Goal: Transaction & Acquisition: Purchase product/service

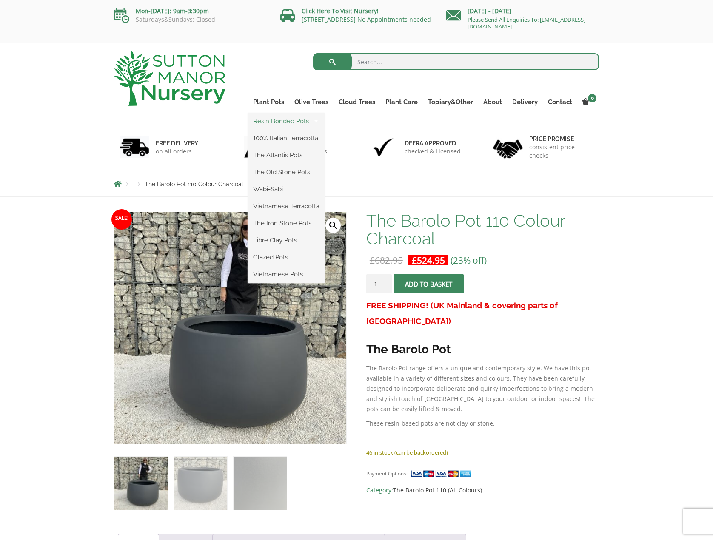
click at [280, 118] on link "Resin Bonded Pots" at bounding box center [286, 121] width 77 height 13
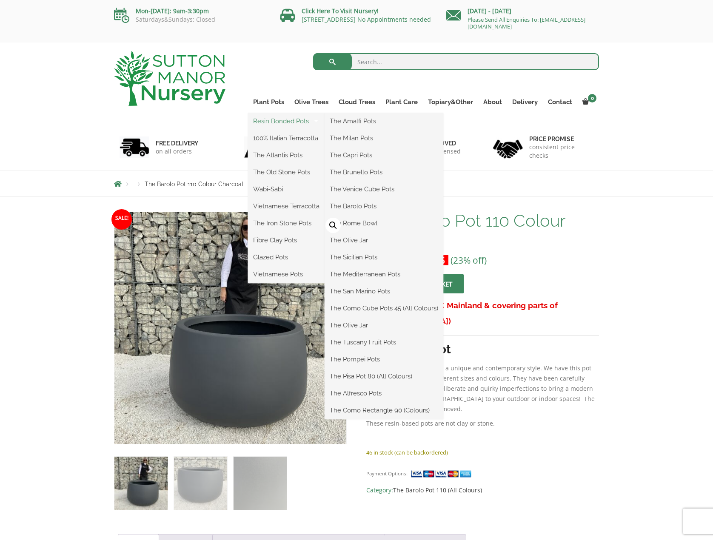
click at [301, 125] on link "Resin Bonded Pots" at bounding box center [286, 121] width 77 height 13
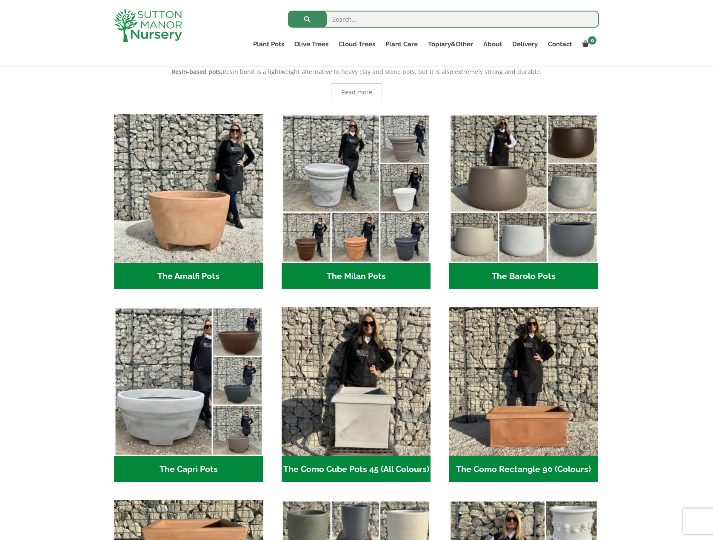
scroll to position [213, 0]
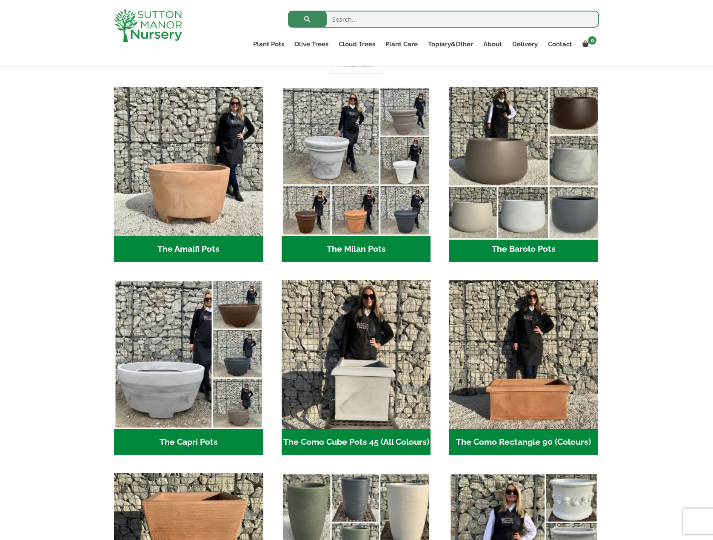
click at [514, 168] on img "Visit product category The Barolo Pots" at bounding box center [524, 161] width 157 height 157
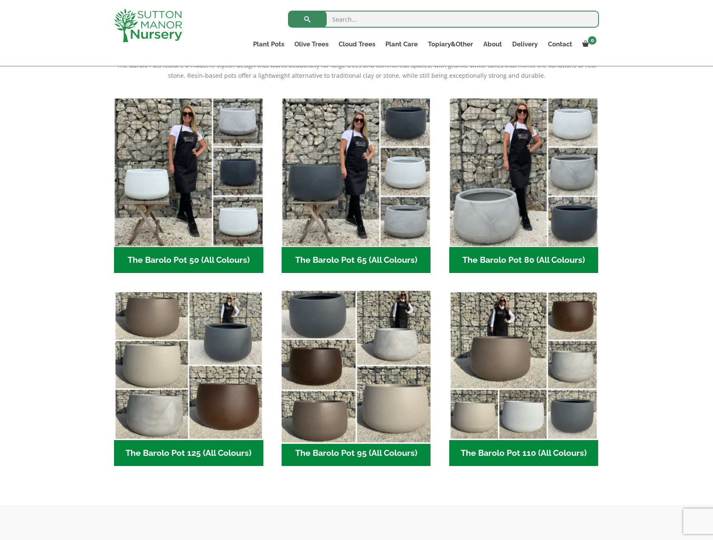
scroll to position [213, 0]
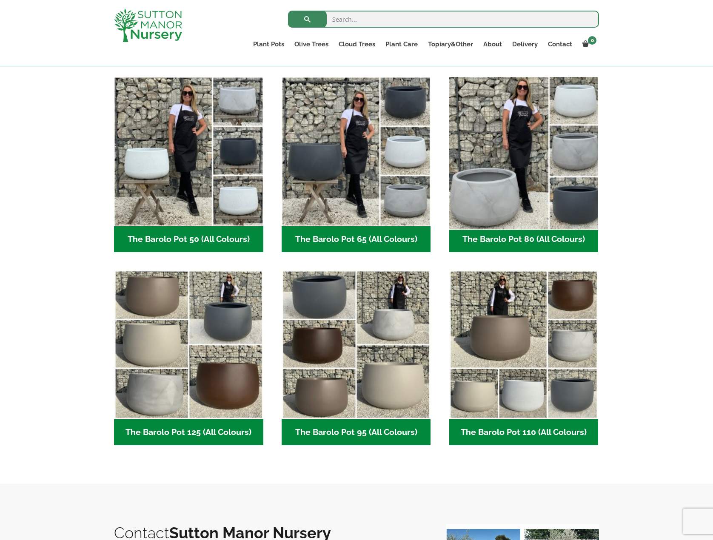
click at [521, 166] on img "Visit product category The Barolo Pot 80 (All Colours)" at bounding box center [524, 151] width 157 height 157
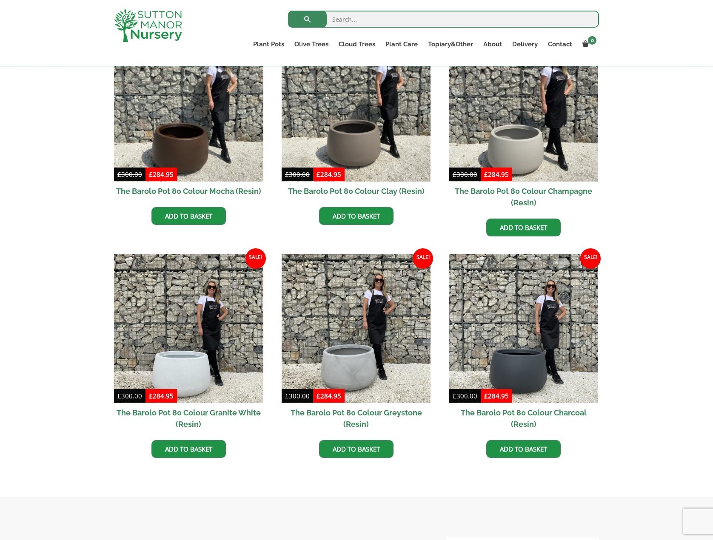
scroll to position [255, 0]
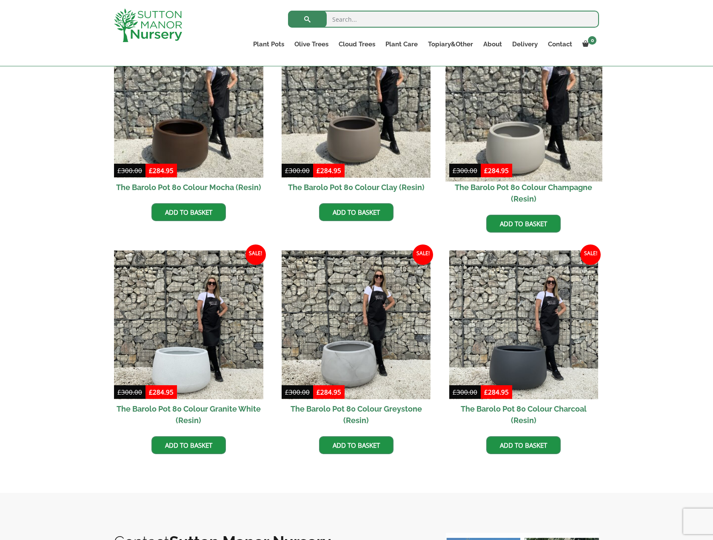
click at [534, 126] on img at bounding box center [524, 103] width 157 height 157
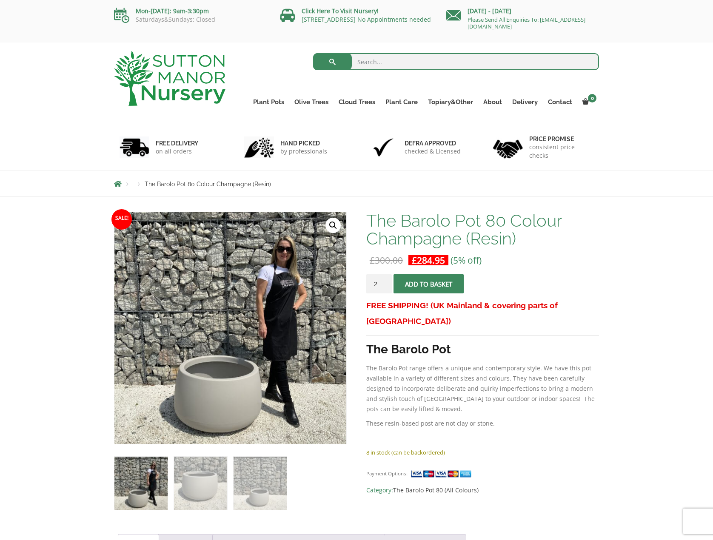
click at [385, 283] on input "2" at bounding box center [379, 283] width 26 height 19
click at [385, 283] on input "3" at bounding box center [379, 283] width 26 height 19
type input "4"
click at [385, 283] on input "4" at bounding box center [379, 283] width 26 height 19
click at [406, 281] on button "Add to basket" at bounding box center [429, 283] width 70 height 19
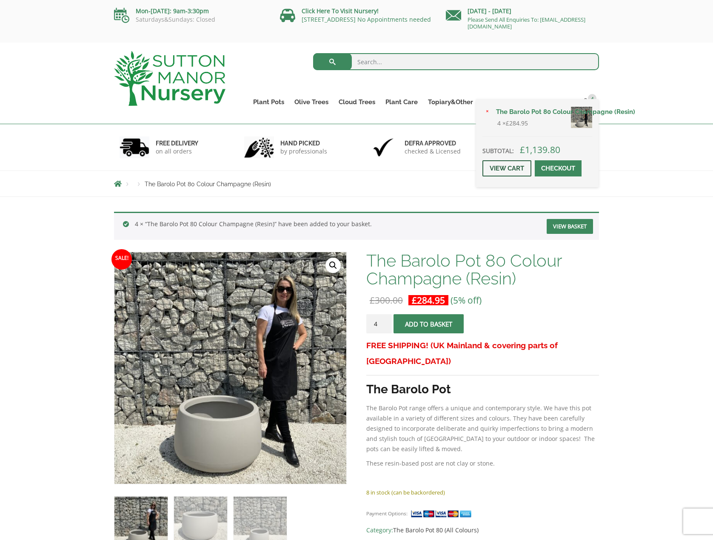
click at [517, 171] on link "View cart" at bounding box center [507, 168] width 49 height 16
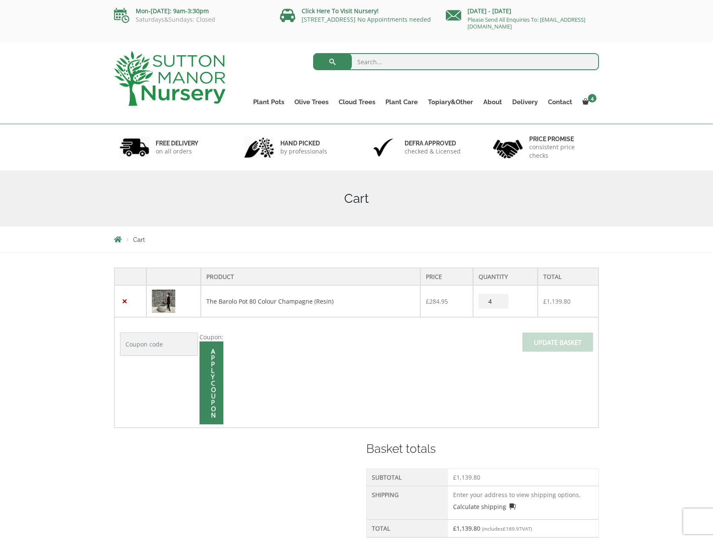
click at [300, 364] on td "Coupon: Apply coupon Update basket" at bounding box center [356, 372] width 484 height 111
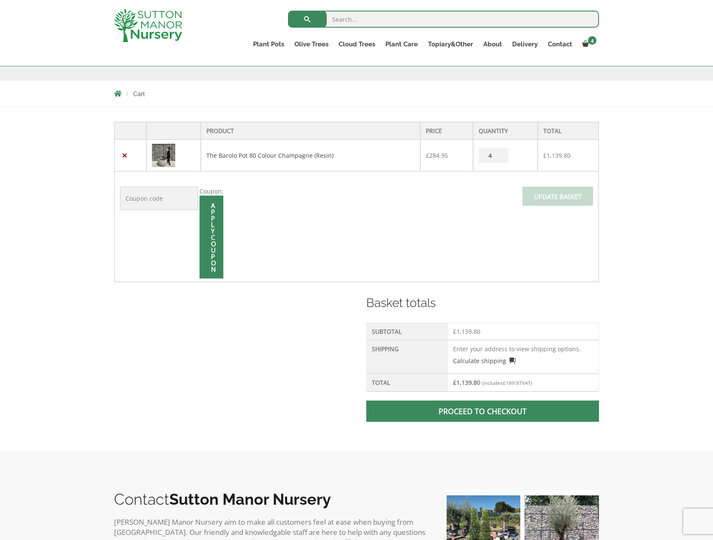
scroll to position [255, 0]
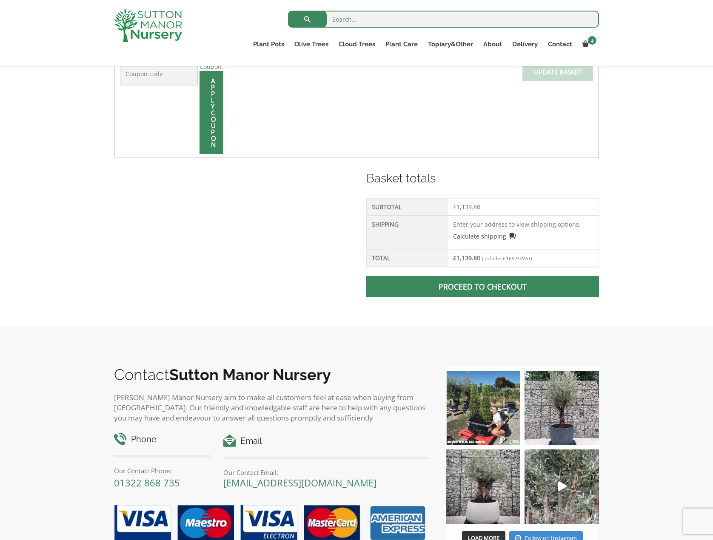
click at [483, 287] on span at bounding box center [483, 287] width 0 height 0
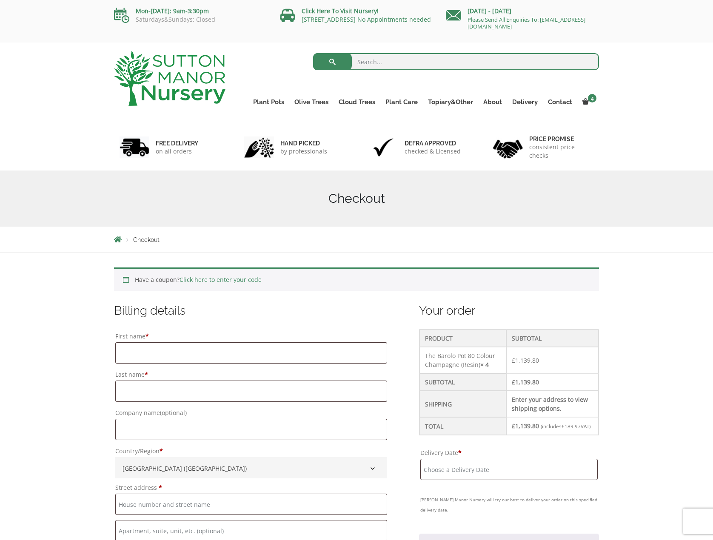
click at [149, 343] on input "First name *" at bounding box center [251, 353] width 272 height 21
type input "[PERSON_NAME]"
drag, startPoint x: 173, startPoint y: 386, endPoint x: 174, endPoint y: 402, distance: 15.8
click at [173, 387] on input "Last name *" at bounding box center [251, 391] width 272 height 21
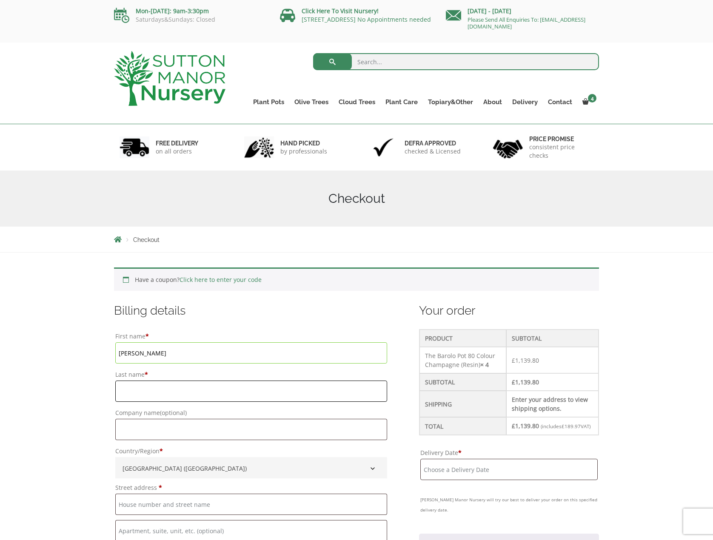
type input "Ag"
click at [168, 433] on input "Company name (optional)" at bounding box center [251, 429] width 272 height 21
type input "Landscape Design Group Ltd"
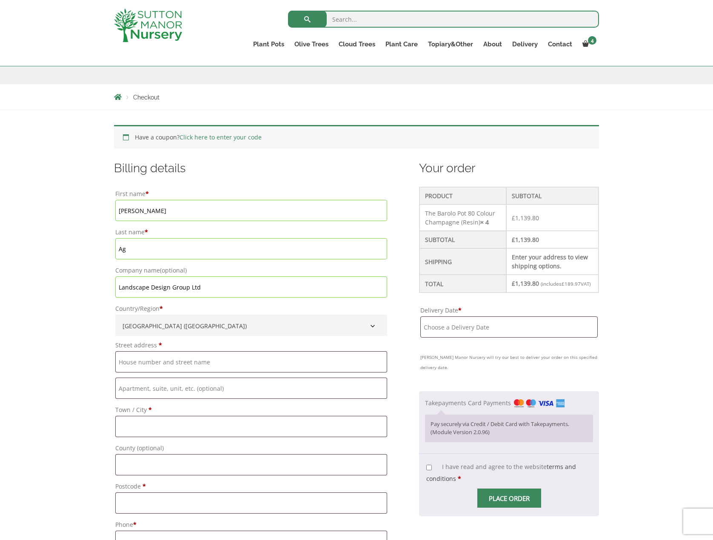
scroll to position [128, 0]
click at [146, 360] on input "Street address *" at bounding box center [251, 361] width 272 height 21
type input "[STREET_ADDRESS]"
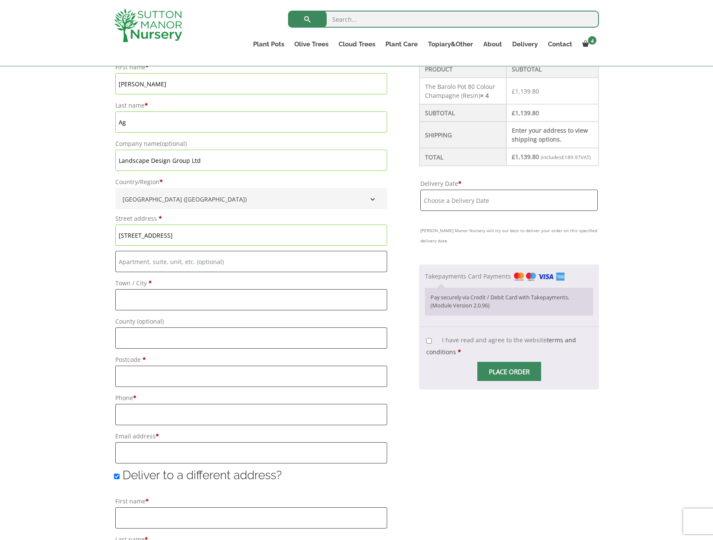
scroll to position [255, 0]
click at [150, 295] on input "Town / City *" at bounding box center [251, 298] width 272 height 21
type input "Maidstone"
click at [157, 365] on input "Postcode *" at bounding box center [251, 375] width 272 height 21
type input "ME156UY"
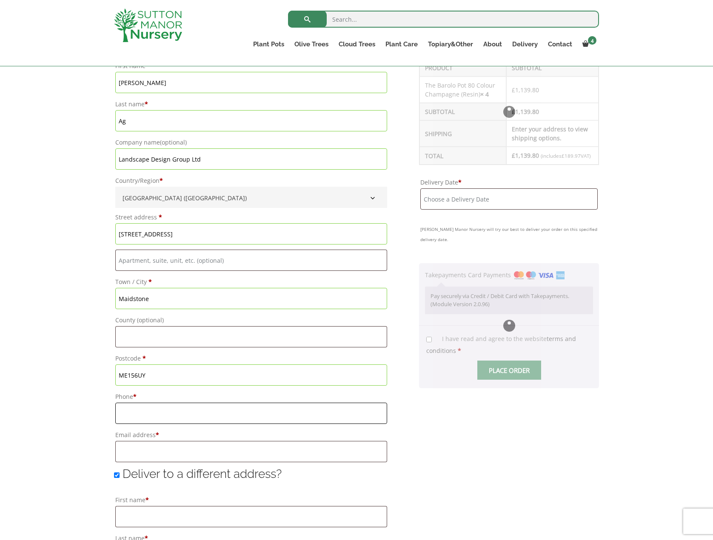
click at [170, 410] on input "Phone *" at bounding box center [251, 413] width 272 height 21
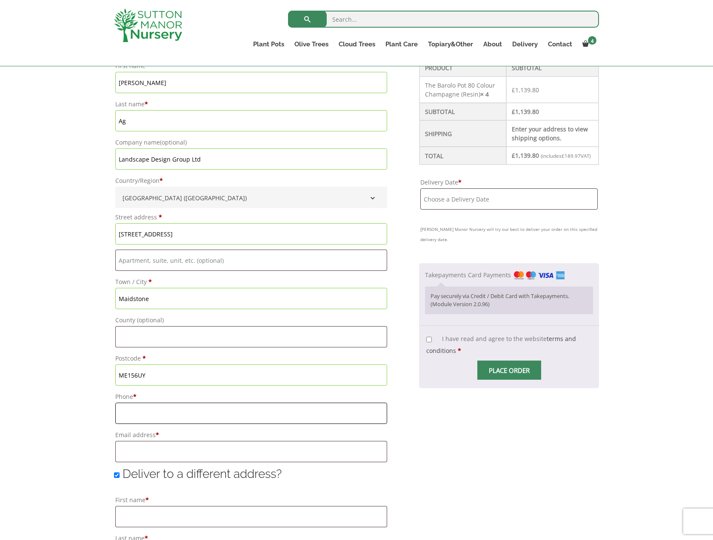
type input "07306886911"
click at [170, 451] on input "Email address *" at bounding box center [251, 451] width 272 height 21
type input "[EMAIL_ADDRESS][DOMAIN_NAME]"
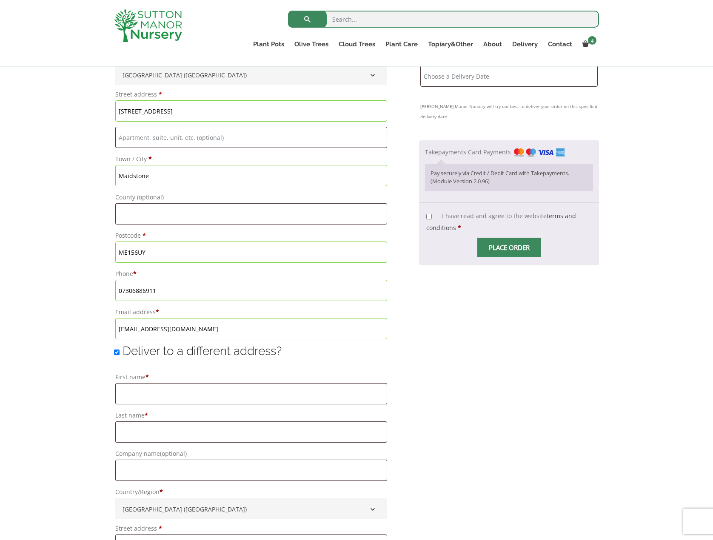
scroll to position [383, 0]
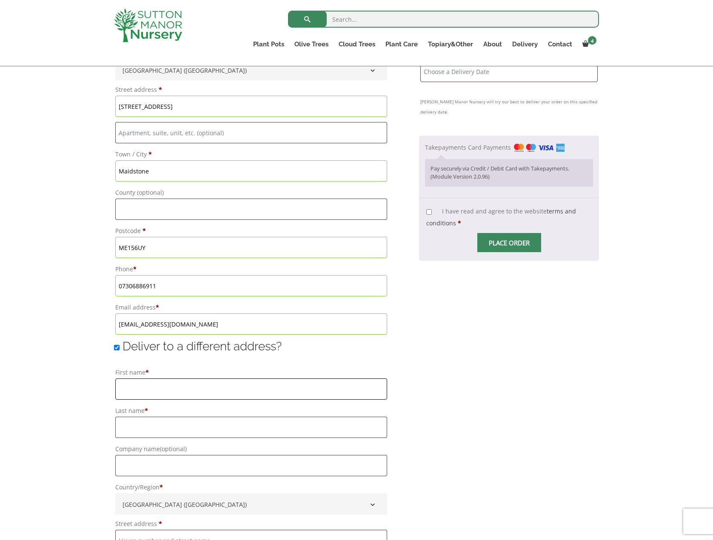
click at [151, 394] on input "First name *" at bounding box center [251, 389] width 272 height 21
type input "[PERSON_NAME]"
click at [177, 428] on input "Last name *" at bounding box center [251, 427] width 272 height 21
type input "Ag"
click at [175, 465] on input "Company name (optional)" at bounding box center [251, 465] width 272 height 21
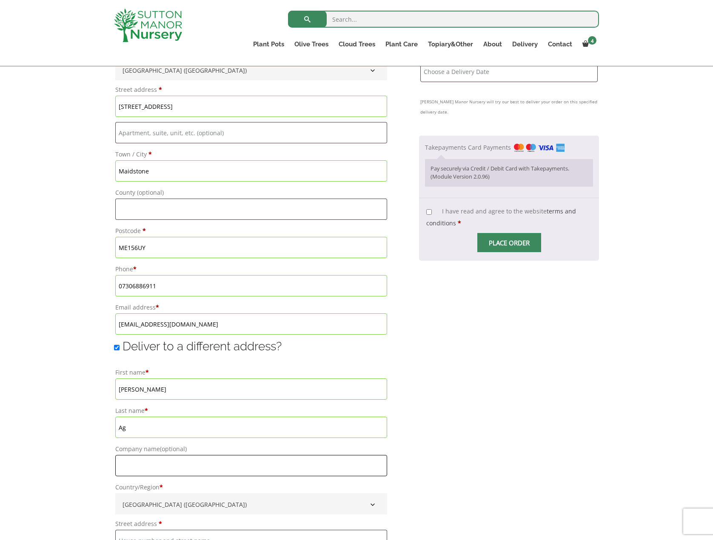
click at [176, 471] on input "Company name (optional)" at bounding box center [251, 465] width 272 height 21
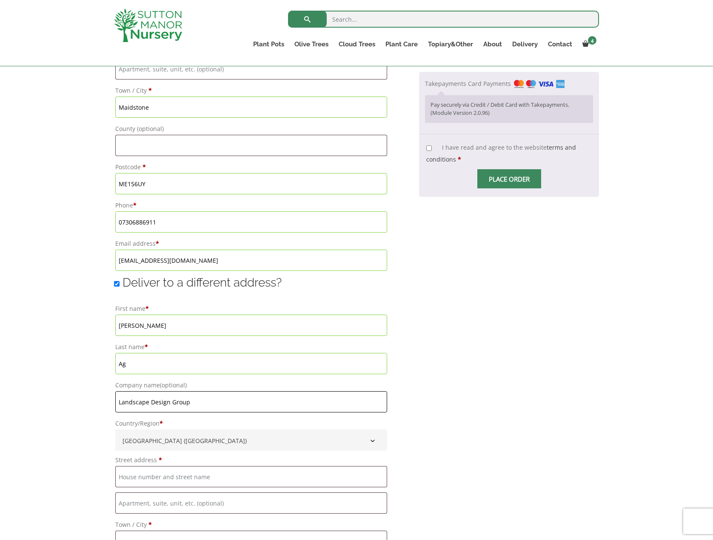
scroll to position [511, 0]
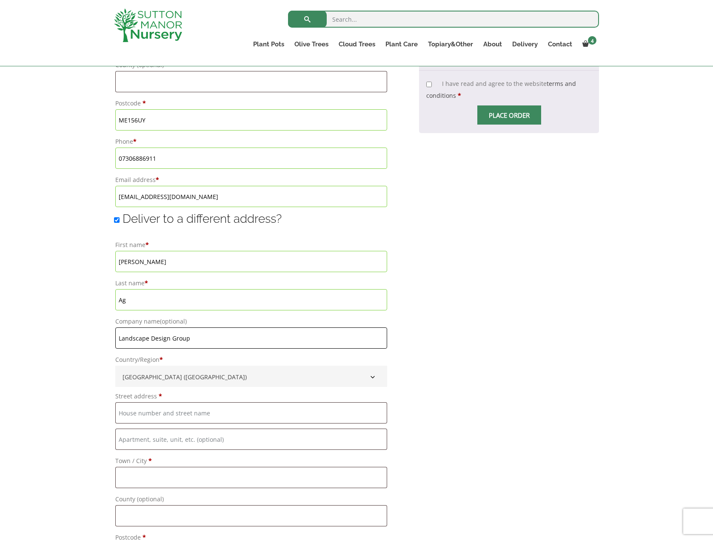
type input "Landscape Design Group"
click at [152, 407] on input "Street address *" at bounding box center [251, 413] width 272 height 21
type input "Edgecoombe"
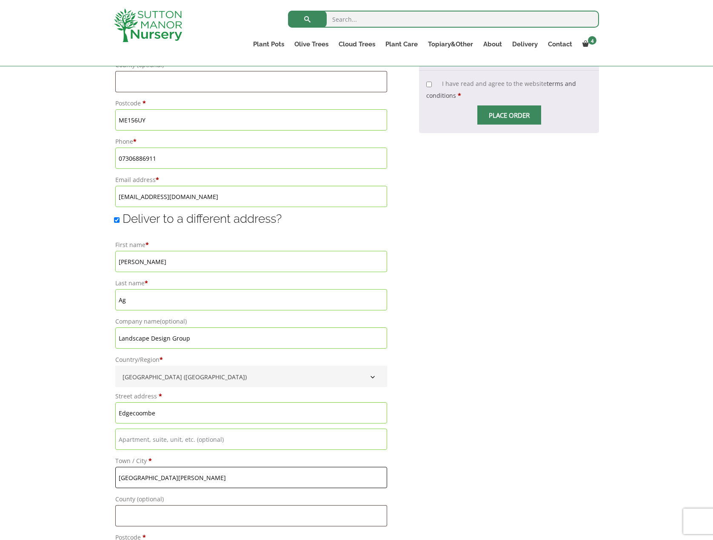
type input "[GEOGRAPHIC_DATA][PERSON_NAME]"
click at [183, 406] on input "Edgecoombe" at bounding box center [251, 413] width 272 height 21
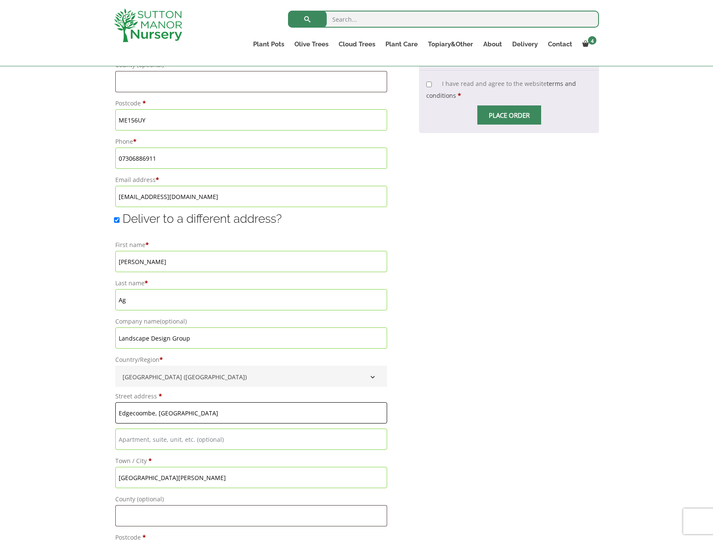
type input "Edgecoombe, [GEOGRAPHIC_DATA]"
drag, startPoint x: 17, startPoint y: 384, endPoint x: 20, endPoint y: 388, distance: 4.9
click at [17, 384] on div "Have a coupon? Click here to enter your code Apply coupon Billing details First…" at bounding box center [356, 182] width 713 height 910
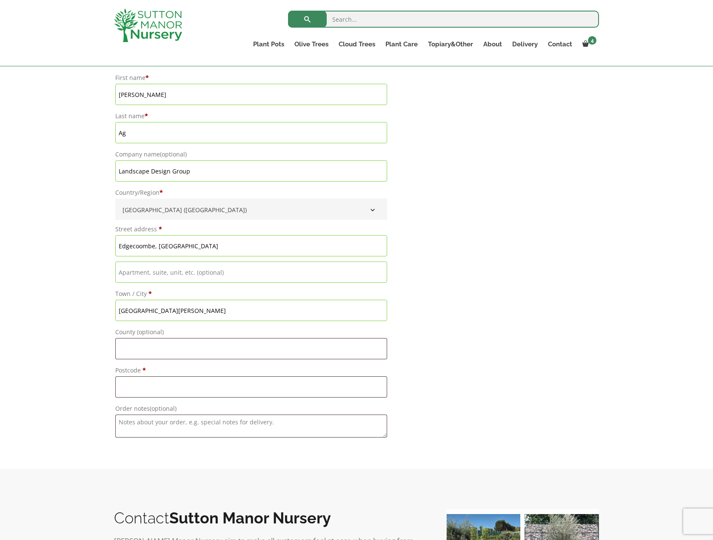
scroll to position [681, 0]
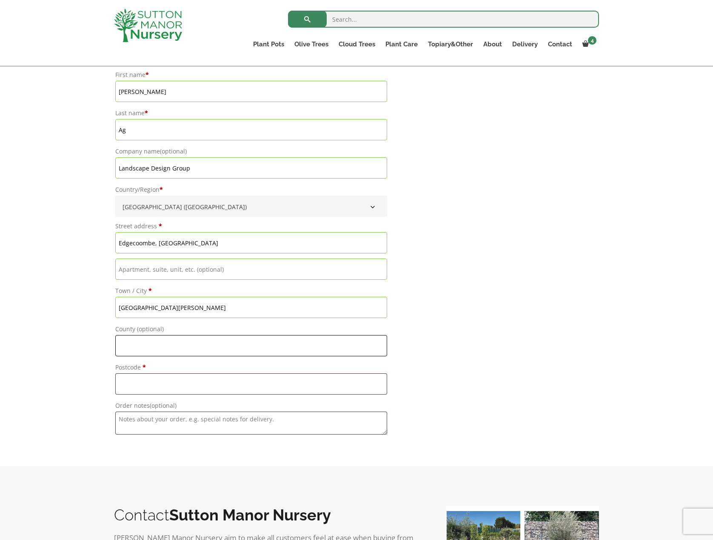
click at [167, 342] on input "County (optional)" at bounding box center [251, 345] width 272 height 21
click at [146, 380] on input "Postcode *" at bounding box center [251, 384] width 272 height 21
type input "RH194LX"
click at [610, 286] on div "Have a coupon? Click here to enter your code Apply coupon Billing details First…" at bounding box center [356, 12] width 713 height 910
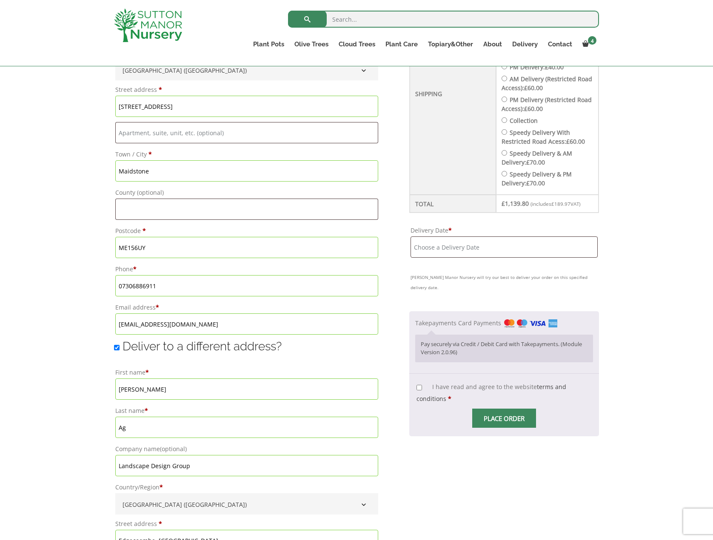
scroll to position [340, 0]
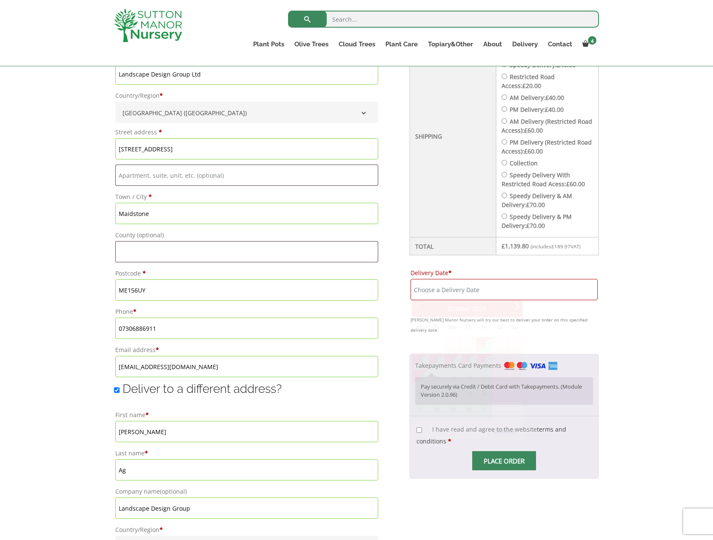
click at [454, 292] on input "Delivery Date *" at bounding box center [504, 289] width 187 height 21
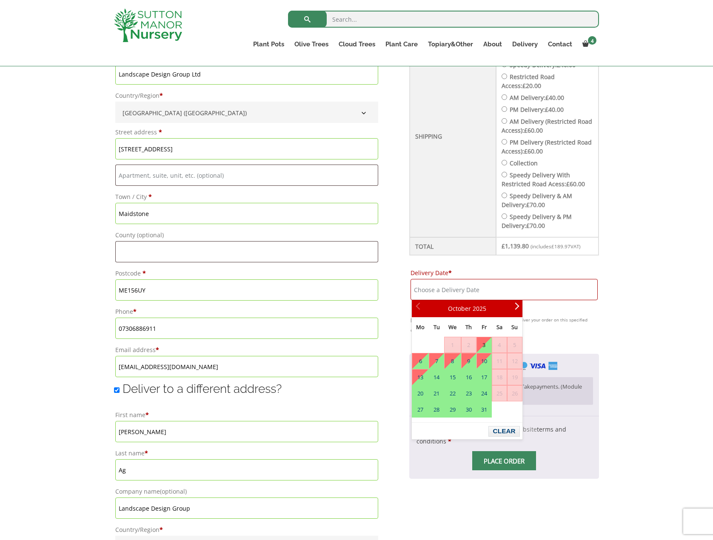
click at [480, 345] on link "3" at bounding box center [484, 344] width 14 height 15
type input "[DATE]"
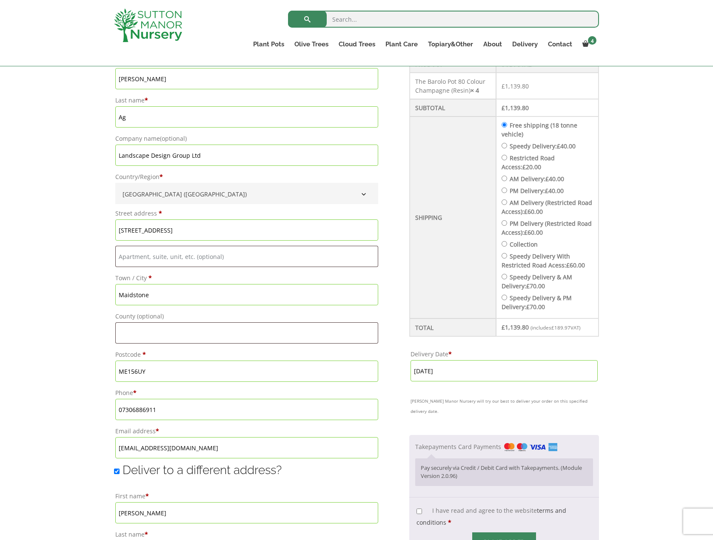
scroll to position [255, 0]
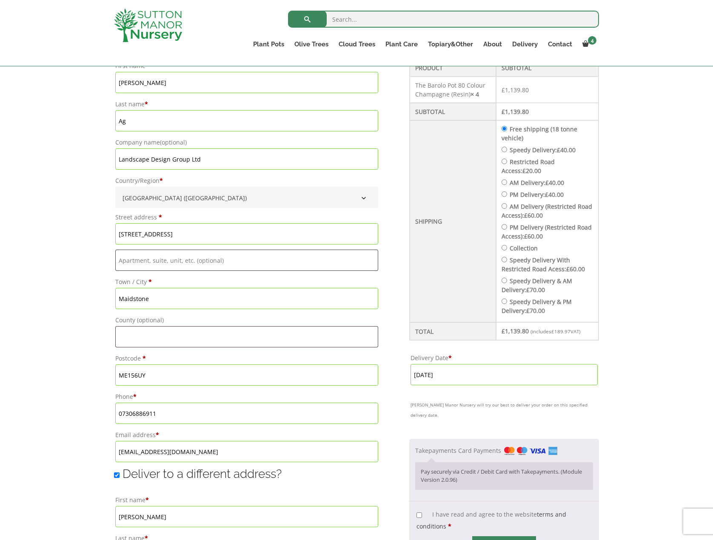
click at [421, 375] on input "[DATE]" at bounding box center [504, 374] width 187 height 21
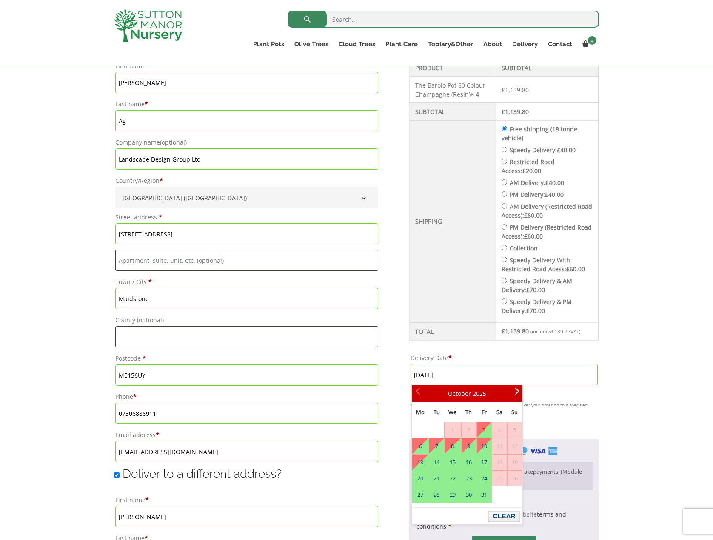
click at [487, 431] on link "3" at bounding box center [484, 430] width 14 height 15
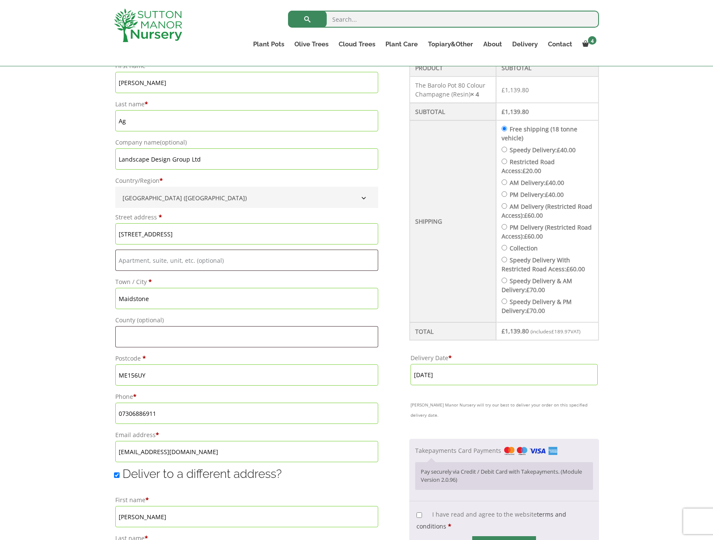
click at [450, 379] on input "[DATE]" at bounding box center [504, 374] width 187 height 21
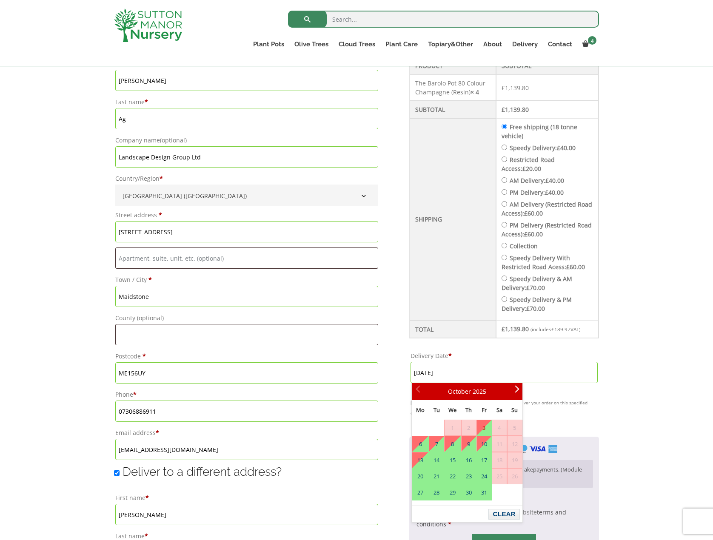
scroll to position [298, 0]
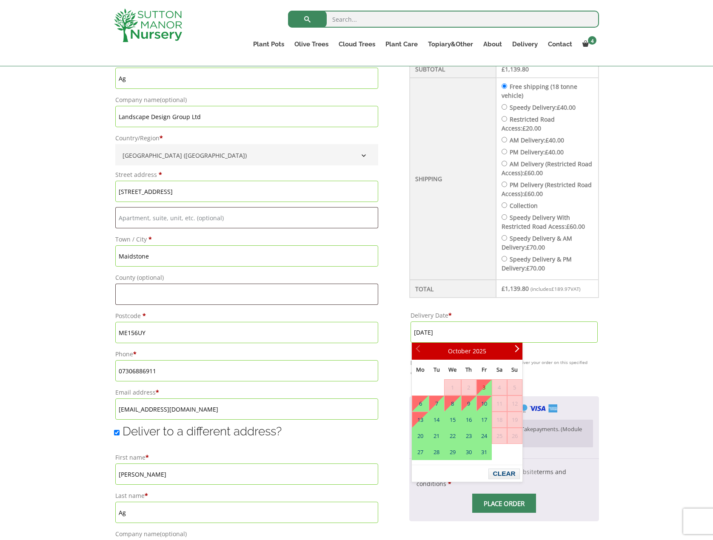
click at [488, 387] on link "3" at bounding box center [484, 387] width 14 height 15
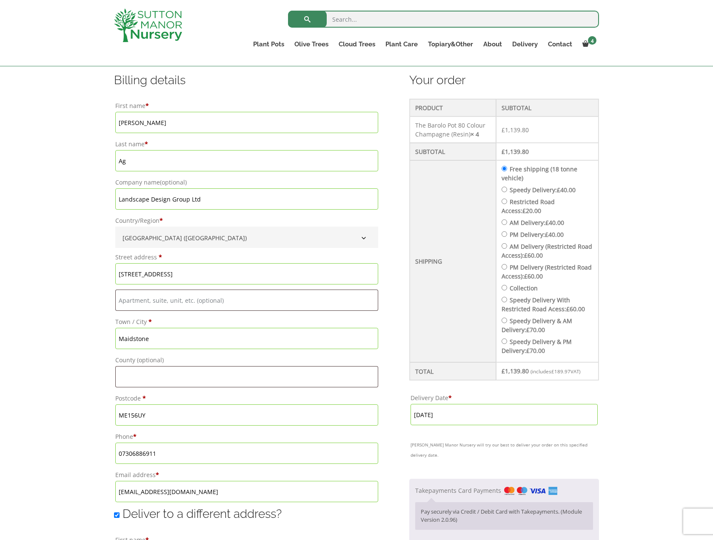
scroll to position [213, 0]
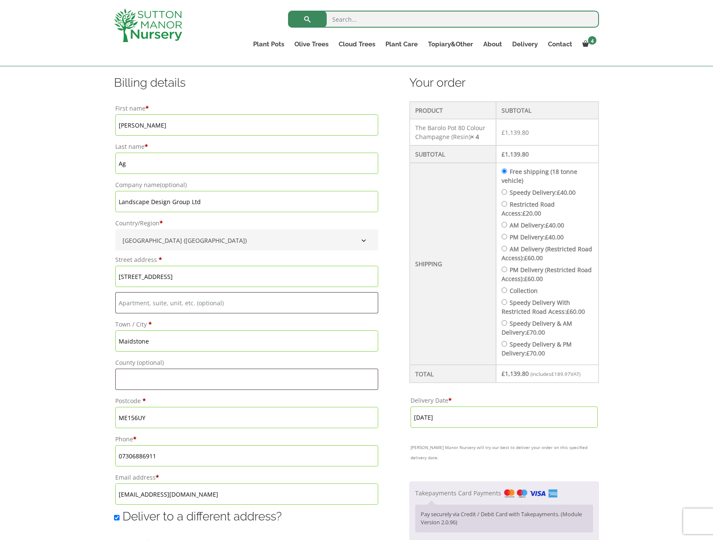
click at [27, 299] on div "Have a coupon? Click here to enter your code Apply coupon Billing details First…" at bounding box center [356, 480] width 713 height 910
click at [570, 419] on input "[DATE]" at bounding box center [504, 417] width 187 height 21
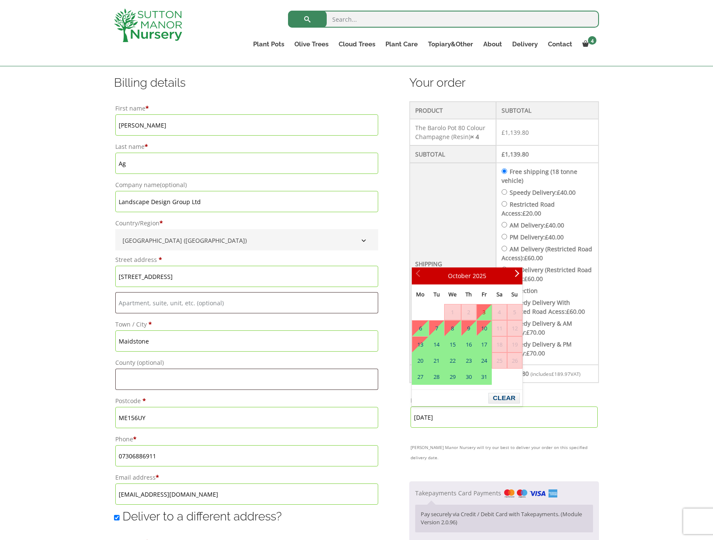
click at [570, 419] on input "[DATE]" at bounding box center [504, 417] width 187 height 21
click at [634, 373] on div "Have a coupon? Click here to enter your code Apply coupon Billing details First…" at bounding box center [356, 480] width 713 height 910
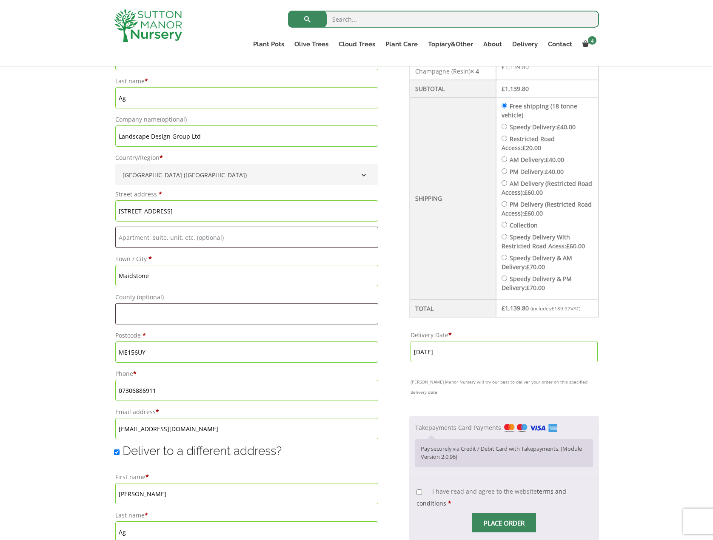
scroll to position [468, 0]
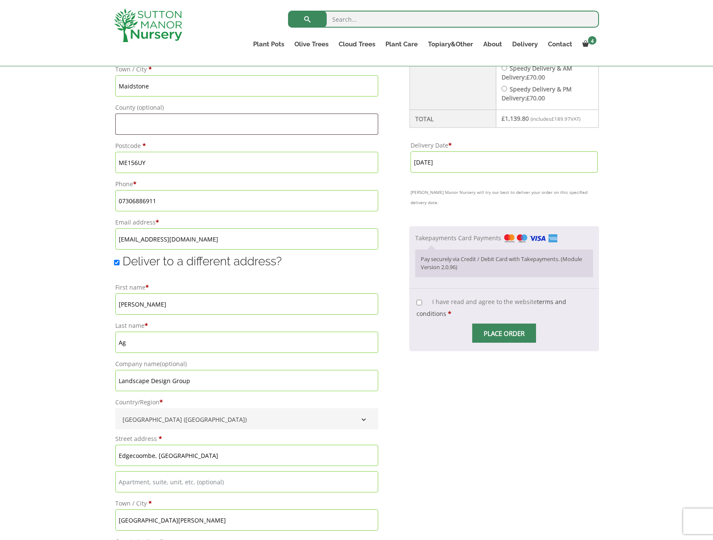
click at [420, 300] on input "I have read and agree to the website terms and conditions *" at bounding box center [420, 303] width 6 height 6
checkbox input "true"
click at [504, 334] on span "Checkout" at bounding box center [504, 334] width 0 height 0
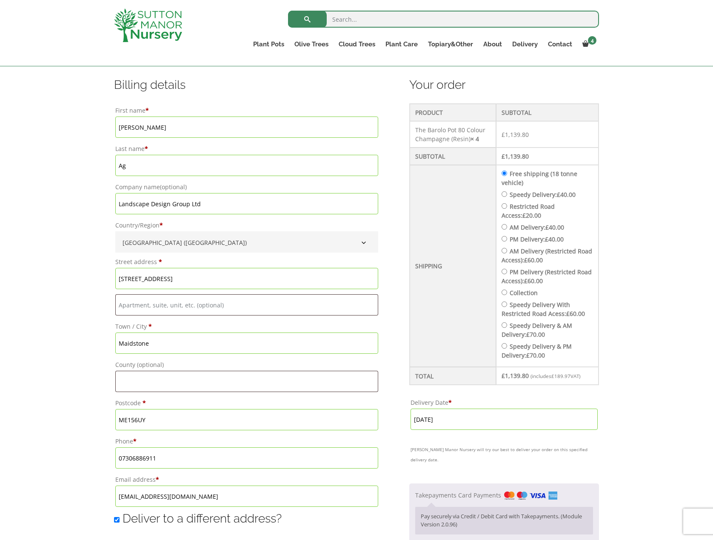
scroll to position [416, 0]
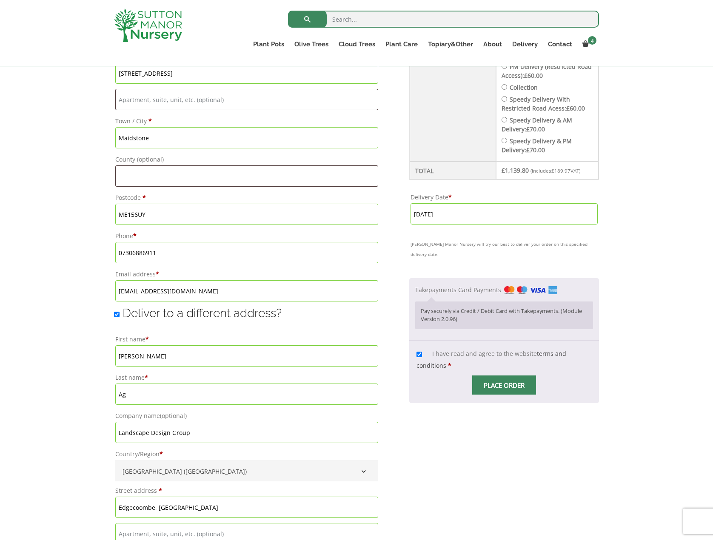
click at [504, 386] on span "Checkout" at bounding box center [504, 386] width 0 height 0
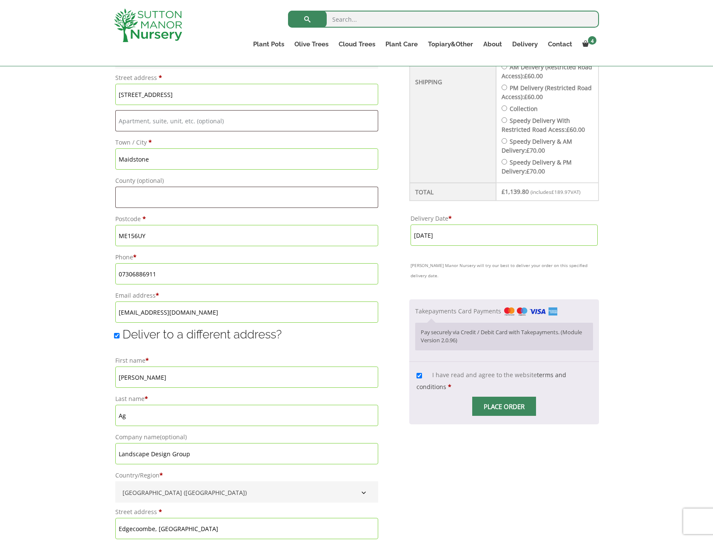
scroll to position [374, 0]
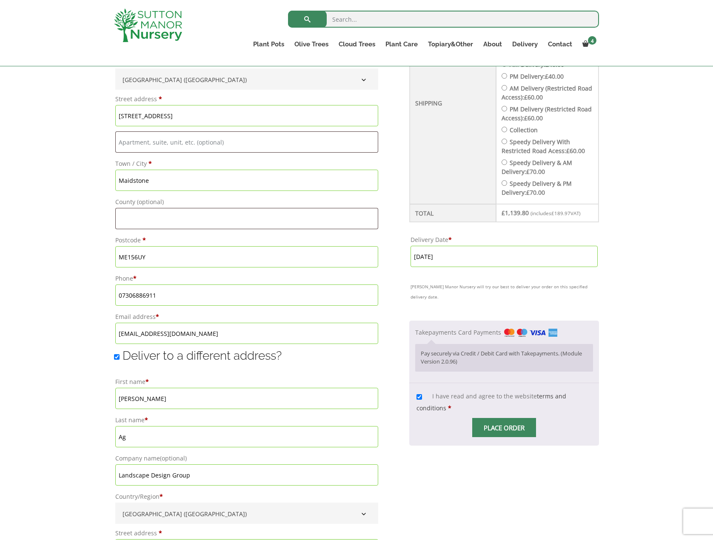
click at [491, 264] on input "[DATE]" at bounding box center [504, 256] width 187 height 21
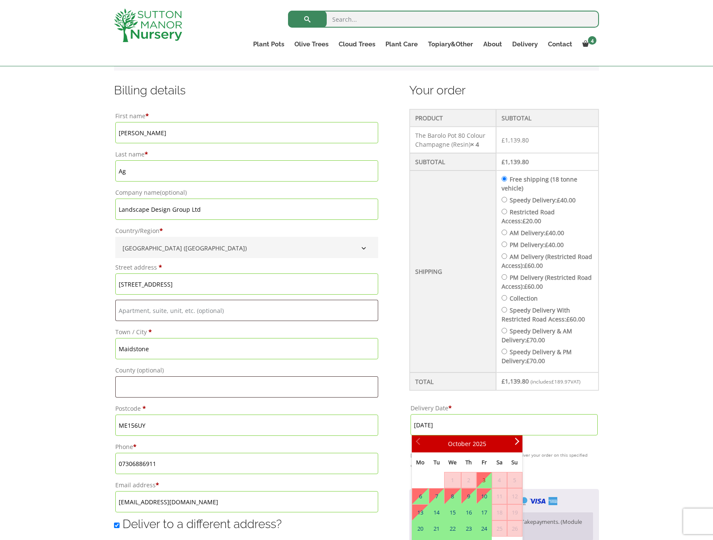
scroll to position [203, 0]
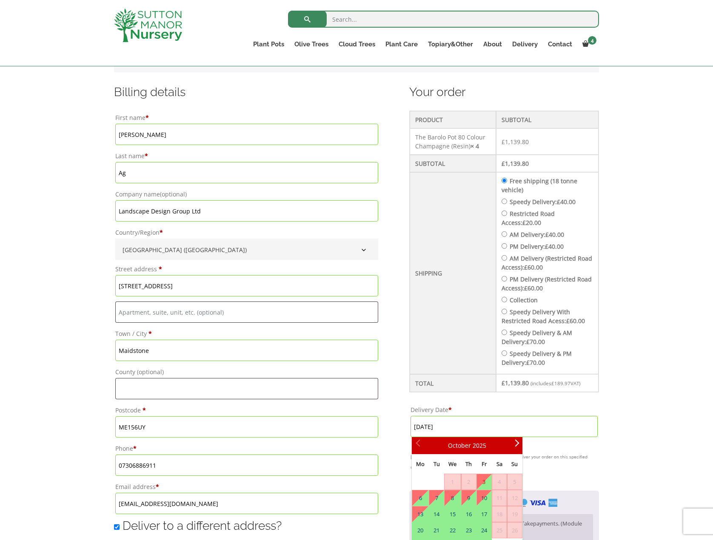
click at [628, 223] on div "Have a coupon? Click here to enter your code Apply coupon Billing details First…" at bounding box center [356, 489] width 713 height 910
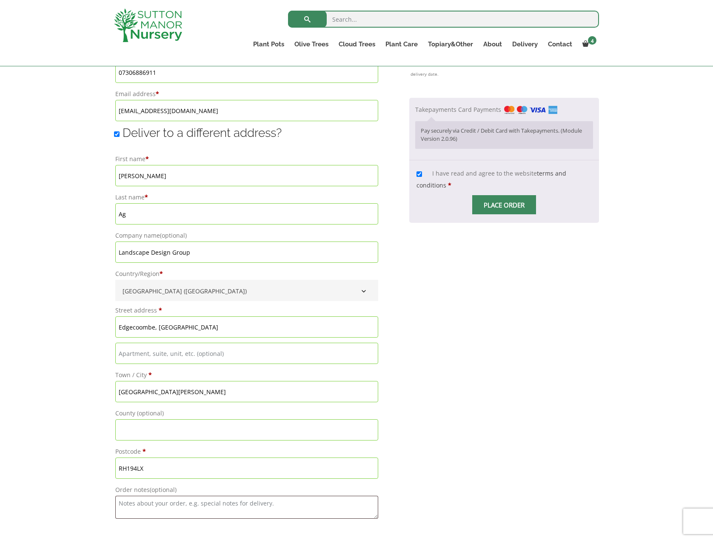
scroll to position [629, 0]
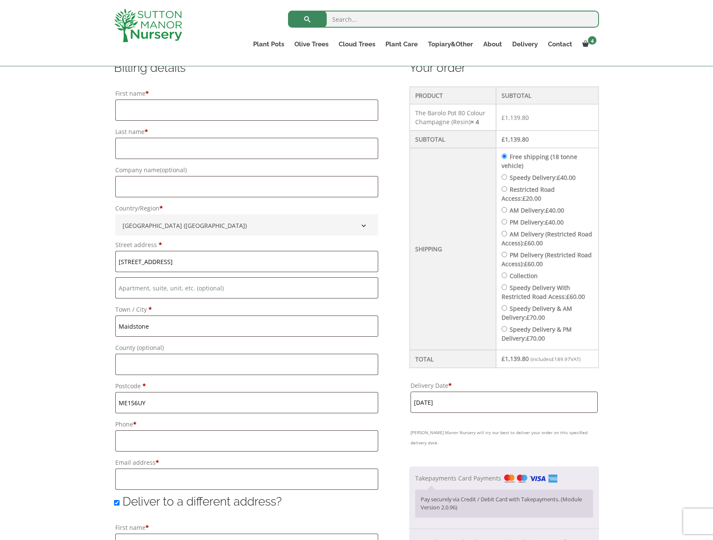
scroll to position [203, 0]
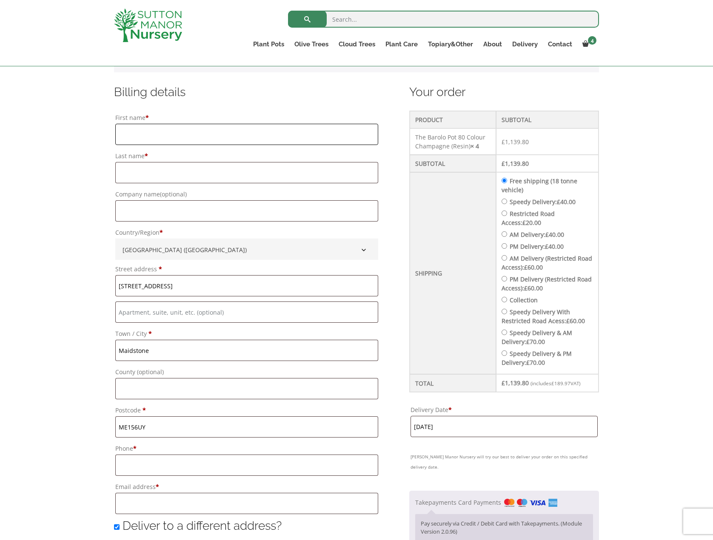
click at [192, 128] on input "First name *" at bounding box center [246, 134] width 263 height 21
type input "[PERSON_NAME]"
click at [178, 175] on input "Last name *" at bounding box center [246, 172] width 263 height 21
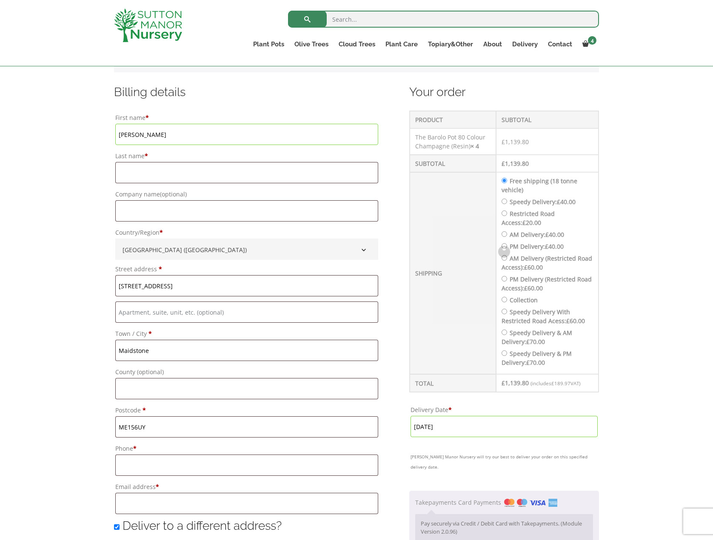
drag, startPoint x: 186, startPoint y: 226, endPoint x: 187, endPoint y: 212, distance: 13.7
click at [186, 226] on p "Country/Region * Select a country / region… Guernsey United Kingdom (UK) United…" at bounding box center [247, 243] width 266 height 34
click at [187, 209] on input "Company name (optional)" at bounding box center [246, 210] width 263 height 21
click at [163, 166] on input "Last name *" at bounding box center [246, 172] width 263 height 21
type input "Ag"
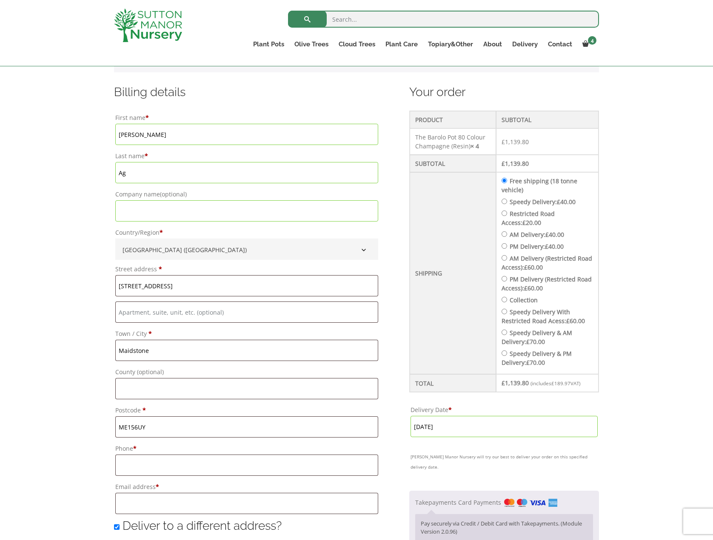
click at [153, 214] on input "Company name (optional)" at bounding box center [246, 210] width 263 height 21
type input "Landscape Design Group Ltd"
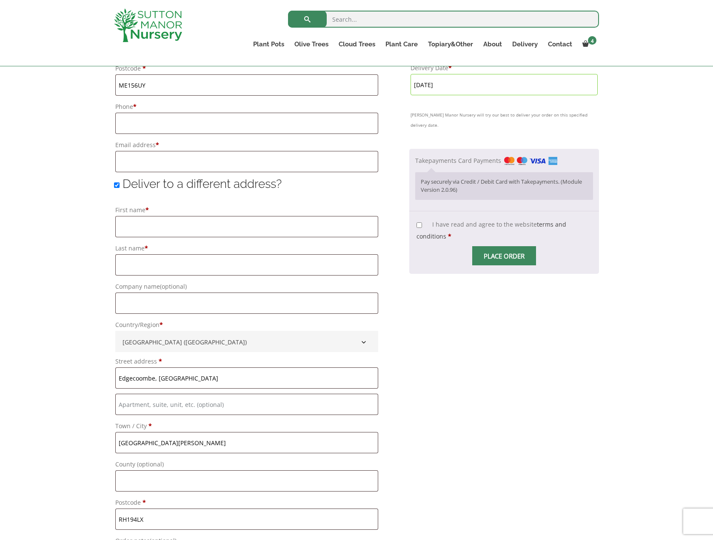
scroll to position [544, 0]
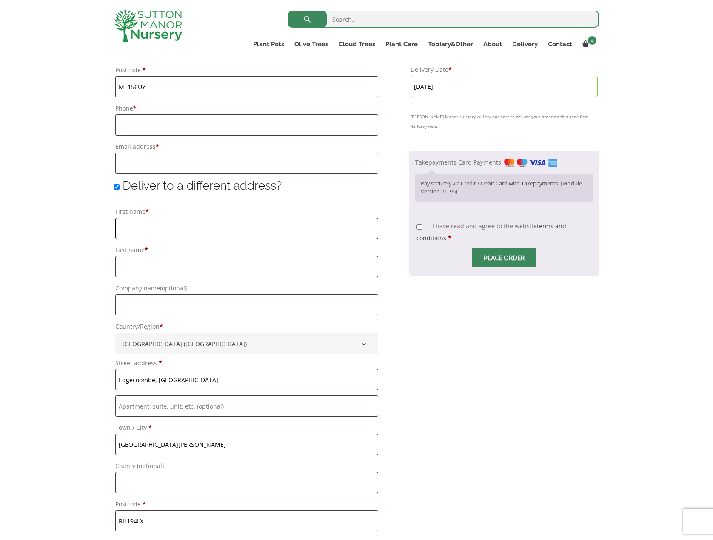
click at [138, 234] on input "First name *" at bounding box center [246, 228] width 263 height 21
type input "[PERSON_NAME]"
click at [167, 265] on input "Last name *" at bounding box center [246, 266] width 263 height 21
type input "Ag"
click at [166, 306] on input "Company name (optional)" at bounding box center [246, 304] width 263 height 21
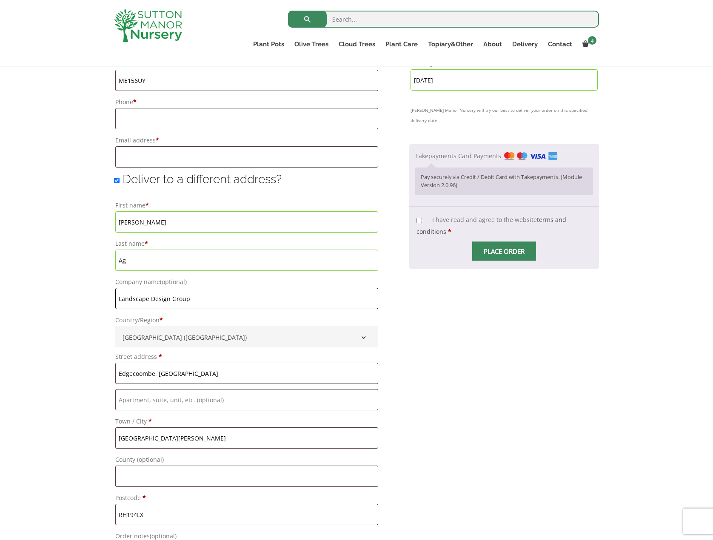
scroll to position [671, 0]
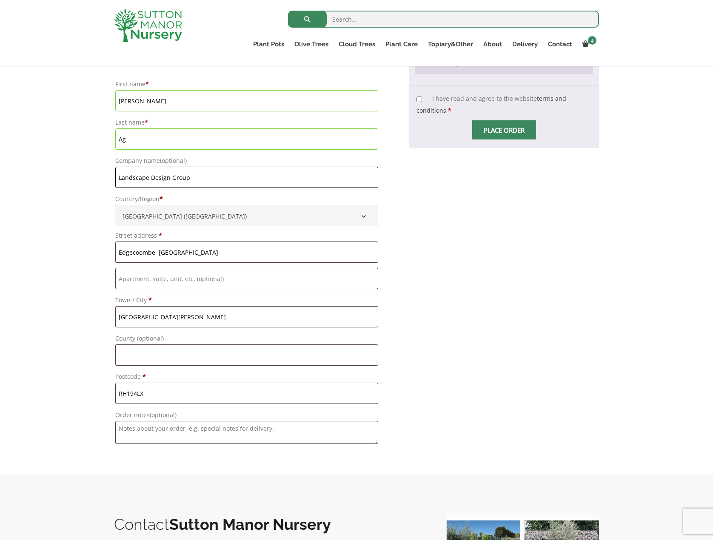
type input "Landscape Design Group"
click at [448, 350] on div "Your order Product Subtotal The Barolo Pot 80 Colour Champagne (Resin) × 4 £ 1,…" at bounding box center [504, 32] width 190 height 832
click at [82, 317] on div "Have a coupon? Click here to enter your code Apply coupon Billing details First…" at bounding box center [356, 21] width 713 height 910
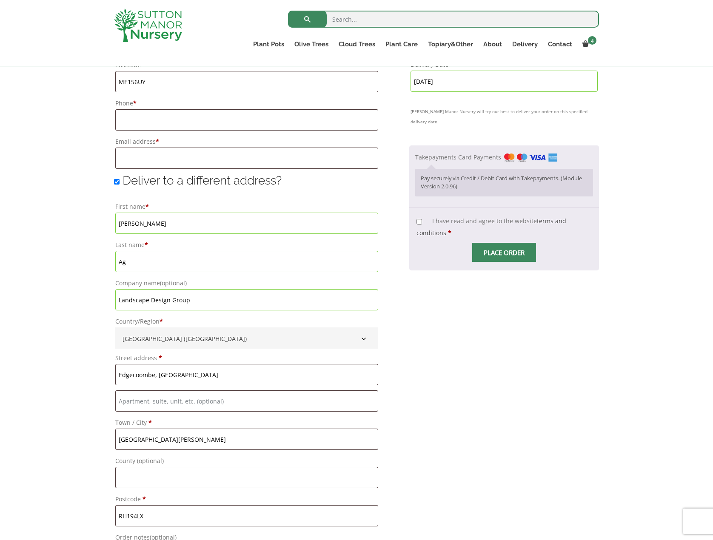
scroll to position [544, 0]
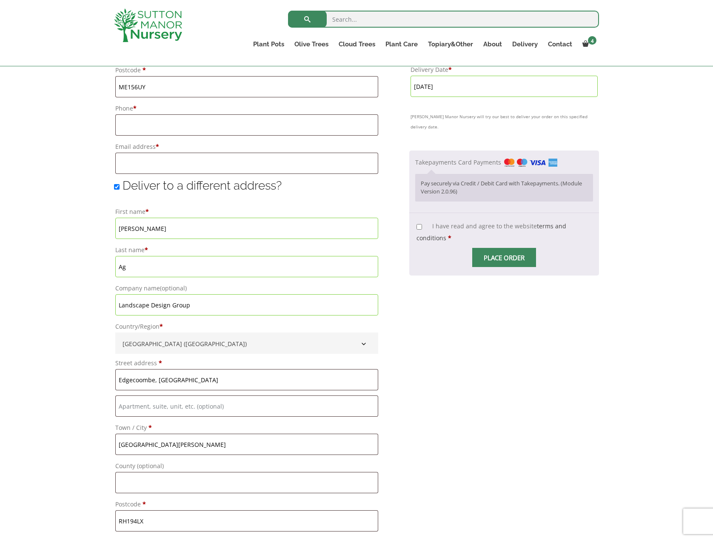
click at [417, 218] on div "[vc_row css=”.vc_custom_1479204622560{background-color: #ffffff !important;}” e…" at bounding box center [504, 243] width 190 height 60
click at [417, 224] on input "I have read and agree to the website terms and conditions *" at bounding box center [420, 227] width 6 height 6
checkbox input "true"
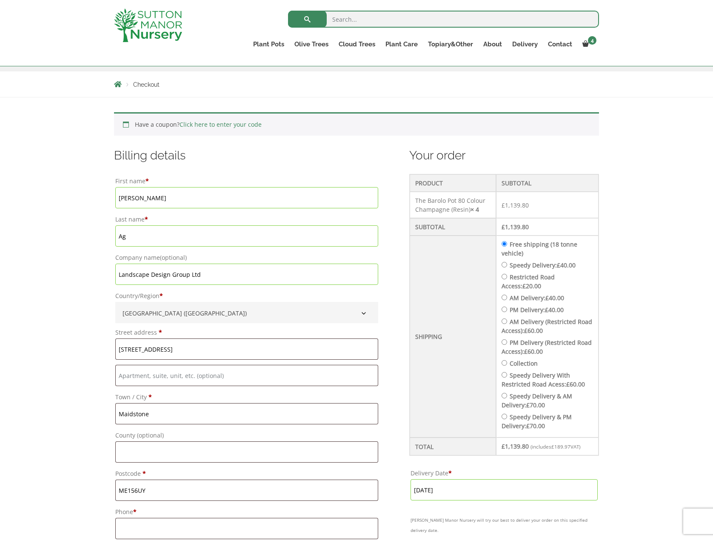
scroll to position [118, 0]
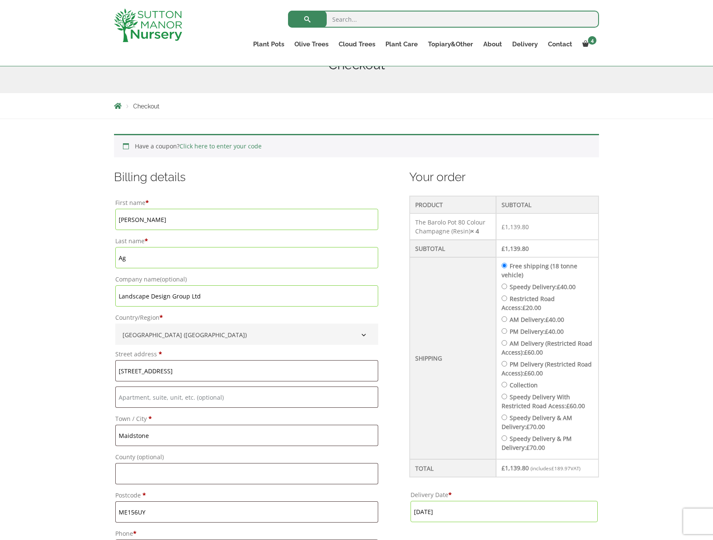
click at [507, 285] on input "Speedy Delivery: £ 40.00" at bounding box center [505, 287] width 6 height 6
radio input "true"
click at [507, 266] on input "Free shipping (18 tonne vehicle)" at bounding box center [505, 266] width 6 height 6
radio input "true"
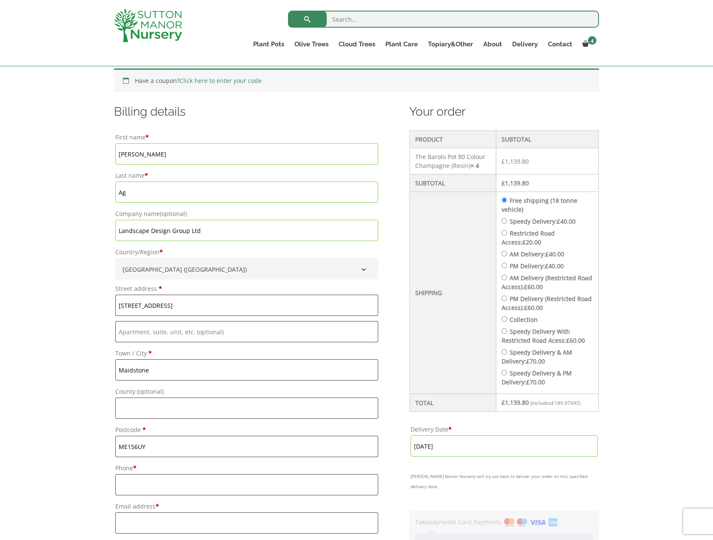
scroll to position [331, 0]
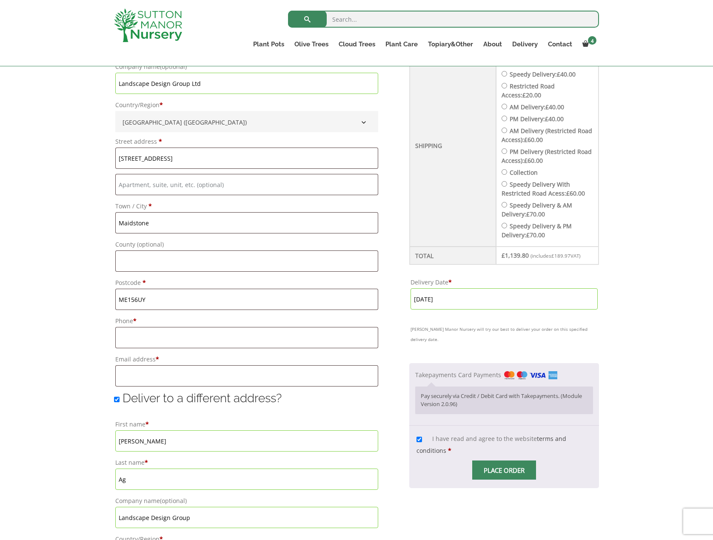
click at [484, 461] on span "Place order" at bounding box center [504, 470] width 64 height 19
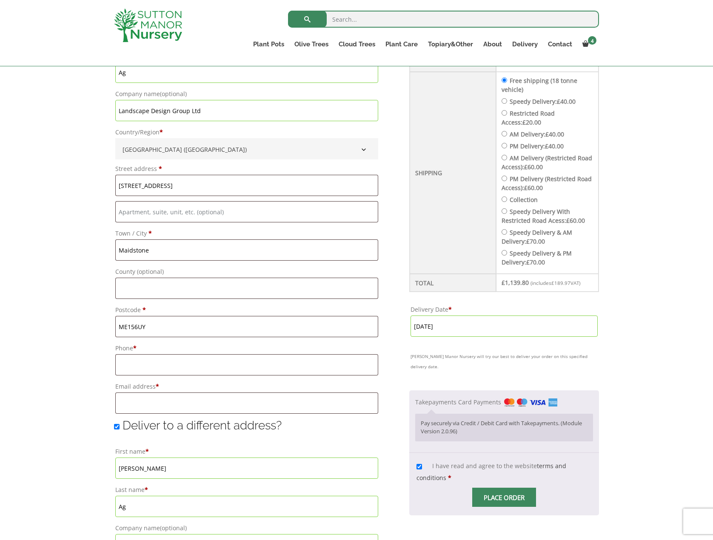
scroll to position [283, 0]
